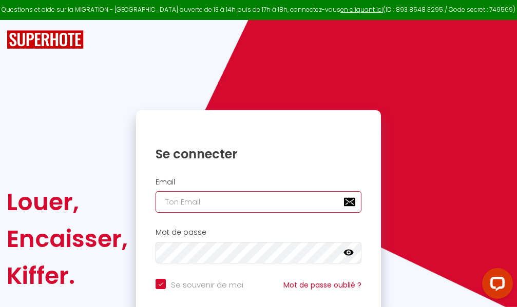
click at [256, 203] on input "email" at bounding box center [258, 202] width 206 height 22
type input "m"
checkbox input "true"
type input "ma"
checkbox input "true"
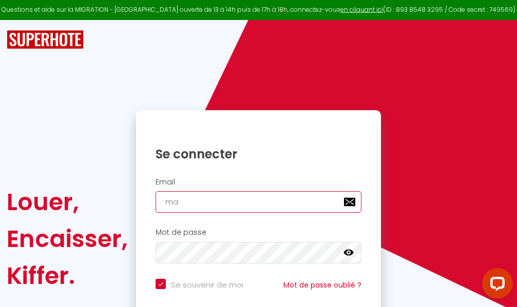
type input "mar"
checkbox input "true"
type input "marc"
checkbox input "true"
type input "marcd"
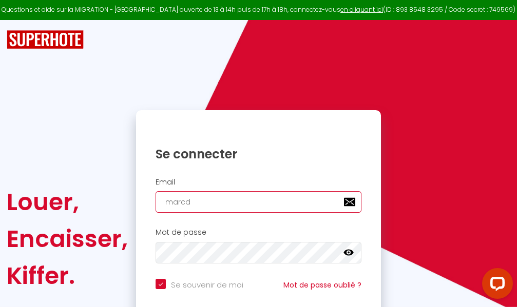
checkbox input "true"
type input "marcdp"
checkbox input "true"
type input "marcdpo"
checkbox input "true"
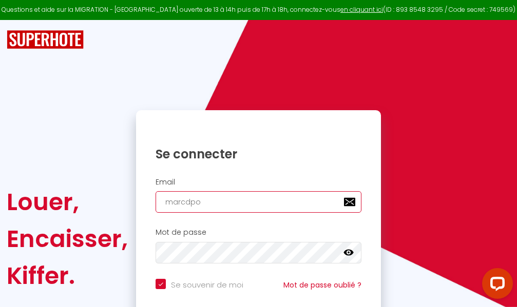
type input "marcdpoz"
checkbox input "true"
type input "marcdpoz."
checkbox input "true"
type input "marcdpoz.l"
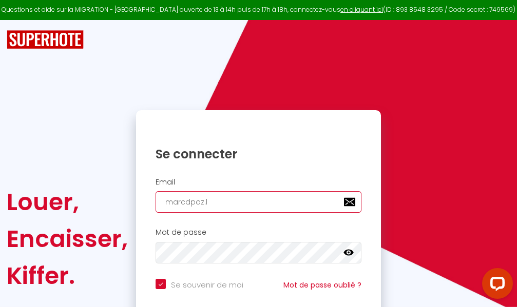
checkbox input "true"
type input "marcdpoz.lo"
checkbox input "true"
type input "marcdpoz.loc"
checkbox input "true"
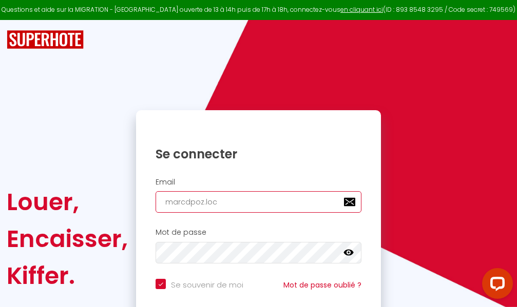
type input "marcdpoz.loca"
checkbox input "true"
type input "marcdpoz.locat"
checkbox input "true"
type input "marcdpoz.locati"
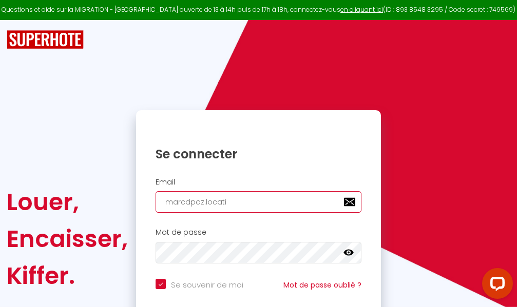
checkbox input "true"
type input "marcdpoz.locatio"
checkbox input "true"
type input "marcdpoz.location"
checkbox input "true"
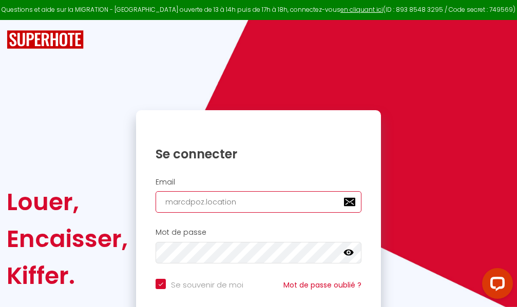
type input "marcdpoz.location@"
checkbox input "true"
type input "marcdpoz.location@g"
checkbox input "true"
type input "marcdpoz.location@gm"
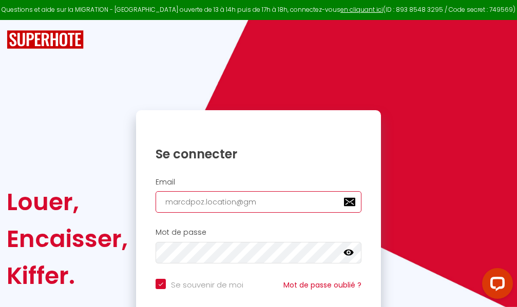
checkbox input "true"
type input "marcdpoz.location@gma"
checkbox input "true"
type input "marcdpoz.location@gmai"
checkbox input "true"
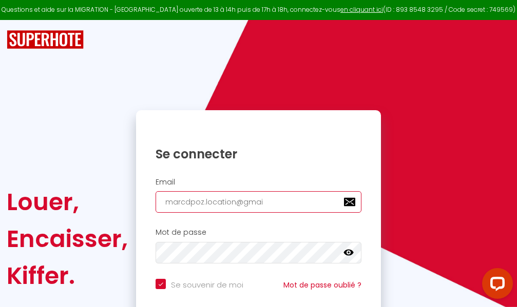
type input "[EMAIL_ADDRESS]"
checkbox input "true"
type input "[EMAIL_ADDRESS]."
checkbox input "true"
type input "marcdpoz.location@gmail.c"
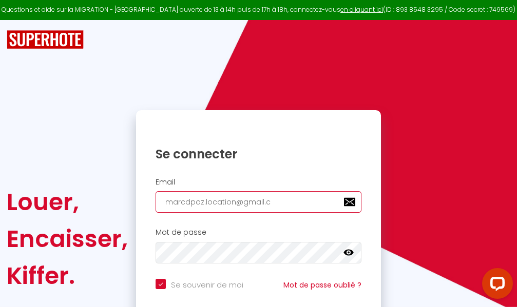
checkbox input "true"
type input "[EMAIL_ADDRESS][DOMAIN_NAME]"
checkbox input "true"
type input "[EMAIL_ADDRESS][DOMAIN_NAME]"
checkbox input "true"
